Goal: Task Accomplishment & Management: Manage account settings

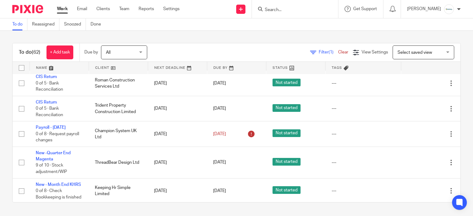
scroll to position [185, 0]
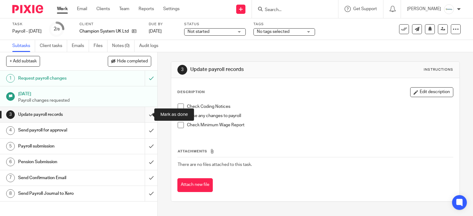
click at [146, 115] on input "submit" at bounding box center [78, 114] width 157 height 15
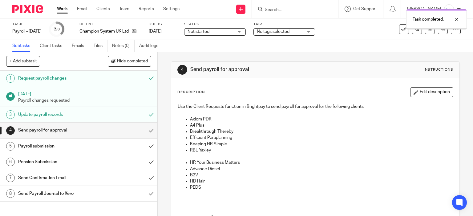
click at [146, 132] on input "submit" at bounding box center [78, 130] width 157 height 15
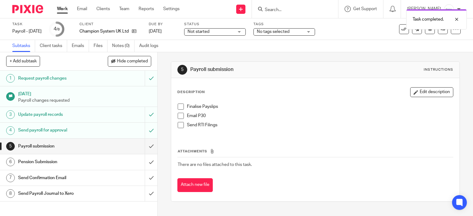
click at [179, 104] on li "Finalise Payslips" at bounding box center [315, 108] width 275 height 9
click at [178, 107] on span at bounding box center [181, 107] width 6 height 6
click at [178, 124] on span at bounding box center [181, 125] width 6 height 6
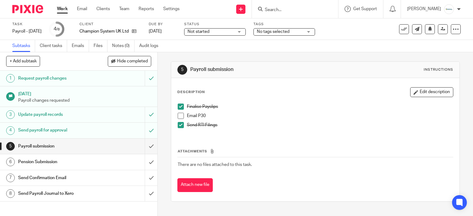
click at [180, 112] on li "Finalise Payslips" at bounding box center [315, 108] width 275 height 9
click at [178, 117] on span at bounding box center [181, 116] width 6 height 6
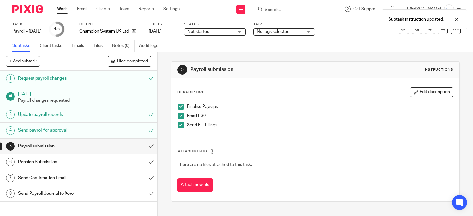
click at [137, 147] on link "5 Payroll submission" at bounding box center [72, 146] width 145 height 15
click at [143, 148] on input "submit" at bounding box center [78, 146] width 157 height 15
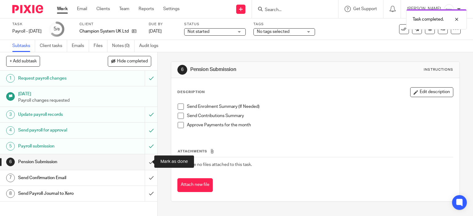
click at [147, 162] on input "submit" at bounding box center [78, 161] width 157 height 15
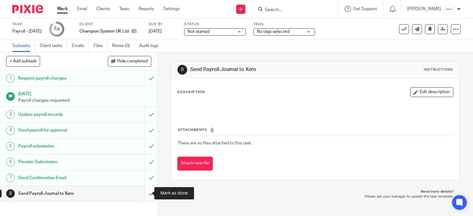
click at [142, 192] on input "submit" at bounding box center [78, 193] width 157 height 15
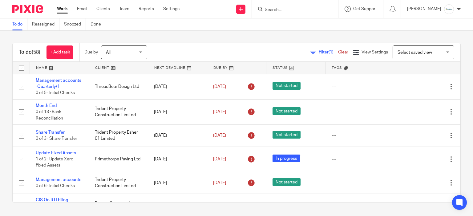
click at [298, 12] on input "Search" at bounding box center [291, 10] width 55 height 6
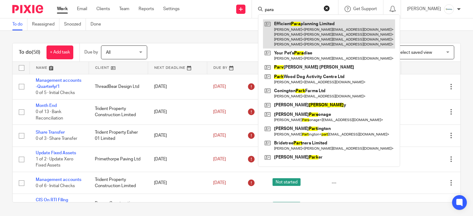
type input "para"
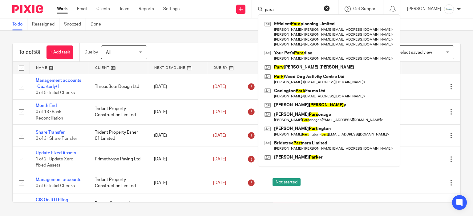
click at [179, 44] on div "To do (58) + Add task Due by All All Today Tomorrow This week Next week This mo…" at bounding box center [236, 52] width 447 height 18
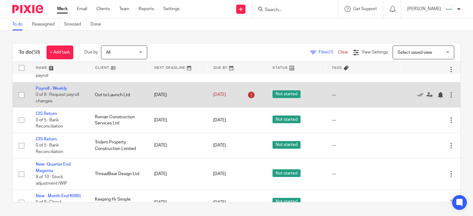
scroll to position [123, 0]
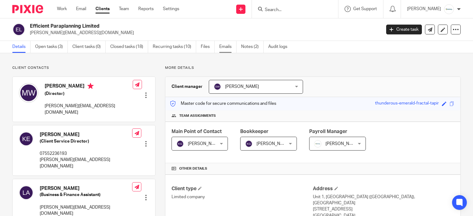
click at [231, 48] on link "Emails" at bounding box center [227, 47] width 17 height 12
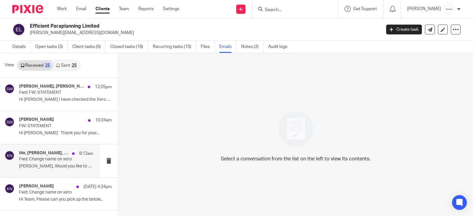
click at [55, 168] on p "[PERSON_NAME], Would you like to go through this..." at bounding box center [56, 166] width 74 height 5
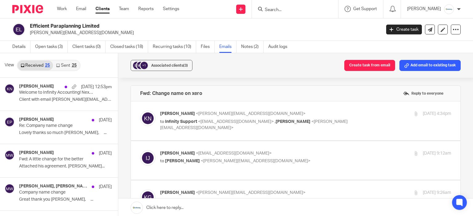
scroll to position [338, 0]
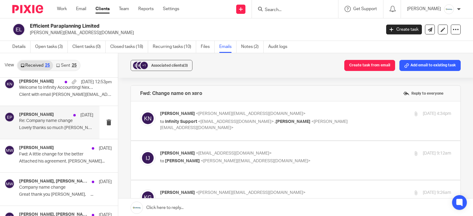
click at [59, 130] on div "Eve Parker 8 Aug Re: Company name change Lovely thanks so much Eve, ..." at bounding box center [56, 122] width 74 height 21
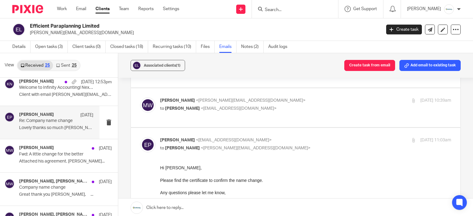
scroll to position [400, 0]
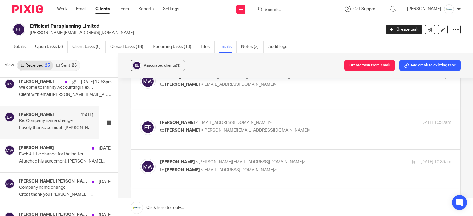
click at [293, 134] on label at bounding box center [295, 129] width 329 height 39
click at [140, 120] on input "checkbox" at bounding box center [140, 119] width 0 height 0
checkbox input "true"
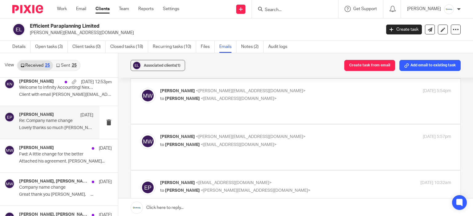
scroll to position [338, 0]
click at [298, 143] on p "to Eve Parker <eve@infinity-accounting.co.uk>" at bounding box center [257, 146] width 194 height 6
checkbox input "true"
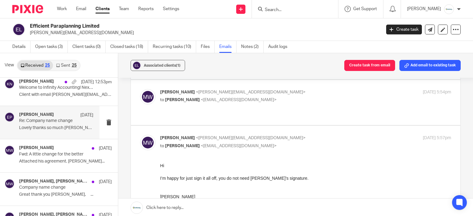
click at [310, 98] on p "to Eve Parker <eve@infinity-accounting.co.uk>" at bounding box center [257, 100] width 194 height 6
checkbox input "true"
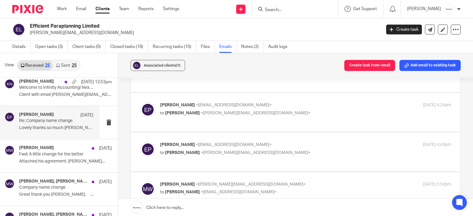
scroll to position [246, 0]
click at [309, 140] on label at bounding box center [295, 152] width 329 height 39
click at [140, 142] on input "checkbox" at bounding box center [140, 142] width 0 height 0
checkbox input "true"
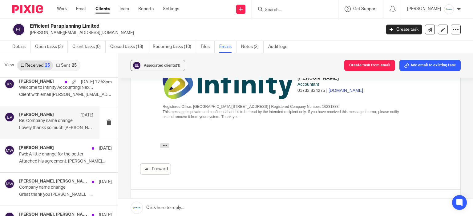
scroll to position [215, 0]
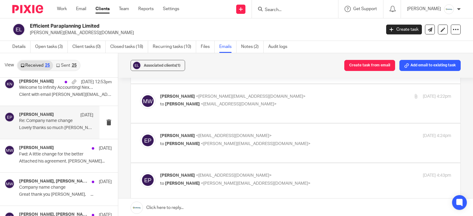
click at [298, 137] on p "Eve Parker <eve@infinity-accounting.co.uk>" at bounding box center [257, 136] width 194 height 6
checkbox input "true"
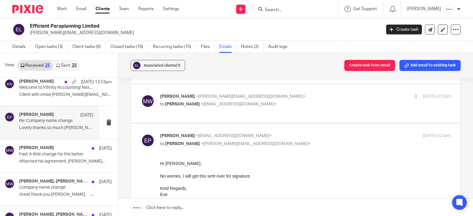
scroll to position [0, 0]
click at [308, 109] on div "Michelle Wilson-Stimson <michelle@eparaplan.co.uk> to Eve Parker <eve@infinity-…" at bounding box center [295, 104] width 311 height 21
click at [309, 94] on p "Michelle Wilson-Stimson <michelle@eparaplan.co.uk>" at bounding box center [257, 97] width 194 height 6
checkbox input "true"
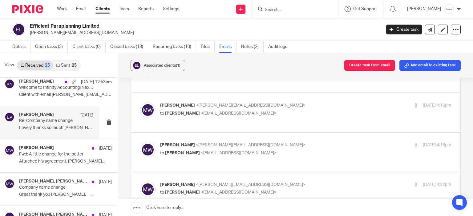
scroll to position [123, 0]
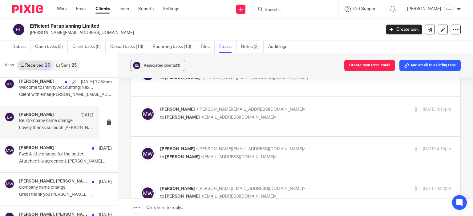
click at [297, 145] on label at bounding box center [295, 156] width 329 height 39
click at [140, 146] on input "checkbox" at bounding box center [140, 146] width 0 height 0
checkbox input "true"
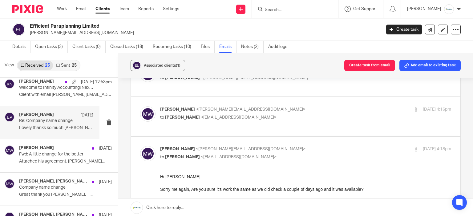
scroll to position [0, 0]
click at [307, 109] on p "Michelle Wilson-Stimson <michelle@eparaplan.co.uk>" at bounding box center [257, 109] width 194 height 6
checkbox input "true"
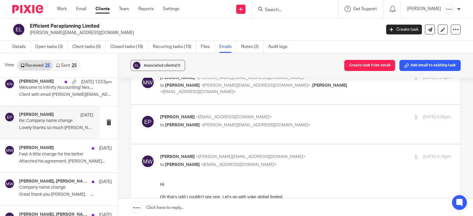
scroll to position [62, 0]
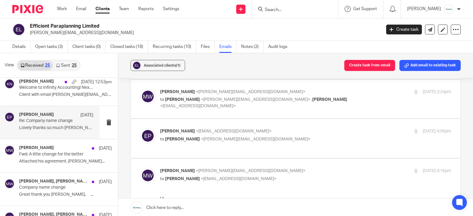
click at [301, 130] on p "Eve Parker <eve@infinity-accounting.co.uk>" at bounding box center [257, 131] width 194 height 6
checkbox input "true"
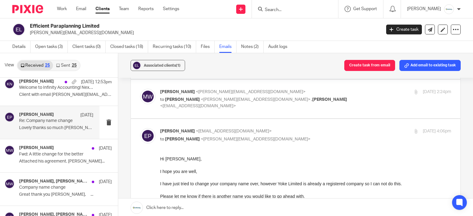
scroll to position [0, 0]
click at [354, 93] on div "7 Aug 2025 2:24pm" at bounding box center [402, 92] width 97 height 6
checkbox input "true"
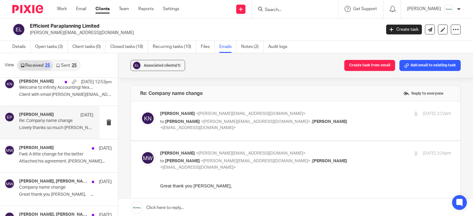
click at [316, 112] on p "Karl Newman <karl@infinity-accounting.co.uk>" at bounding box center [257, 114] width 194 height 6
checkbox input "true"
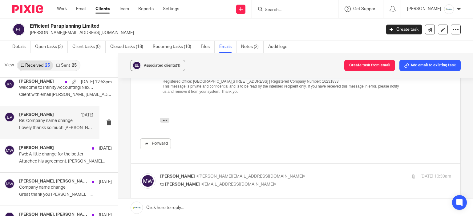
scroll to position [7383, 0]
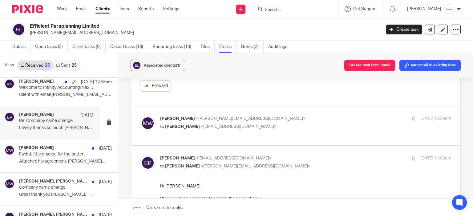
click at [300, 119] on div "Michelle Wilson-Stimson <michelle@eparaplan.co.uk> to Eve Parker <eve@infinity-…" at bounding box center [295, 126] width 311 height 21
click at [305, 116] on p "Michelle Wilson-Stimson <michelle@eparaplan.co.uk>" at bounding box center [257, 119] width 194 height 6
checkbox input "true"
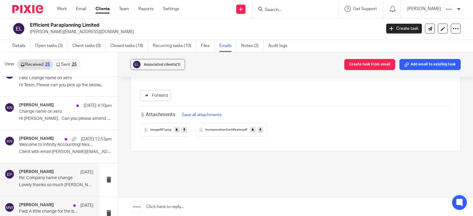
scroll to position [277, 0]
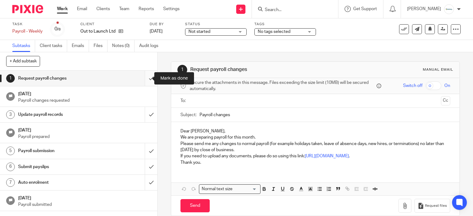
click at [142, 79] on input "submit" at bounding box center [78, 78] width 157 height 15
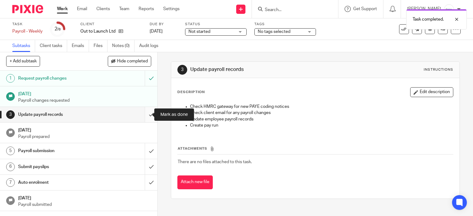
click at [147, 113] on input "submit" at bounding box center [78, 114] width 157 height 15
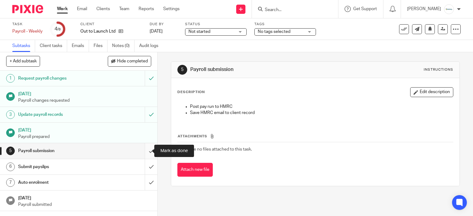
click at [147, 147] on input "submit" at bounding box center [78, 150] width 157 height 15
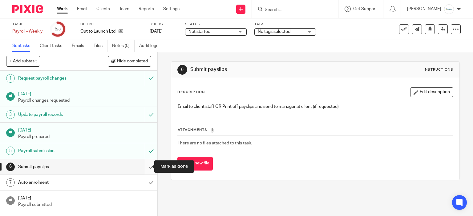
click at [144, 166] on input "submit" at bounding box center [78, 166] width 157 height 15
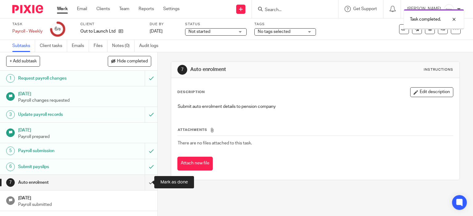
click at [150, 177] on input "submit" at bounding box center [78, 182] width 157 height 15
